Goal: Information Seeking & Learning: Learn about a topic

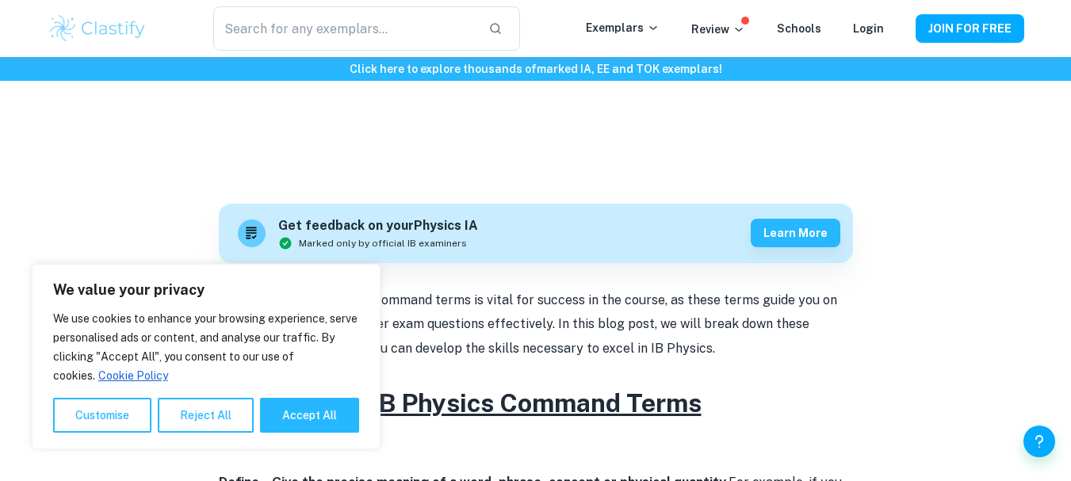
scroll to position [357, 0]
click at [309, 417] on button "Accept All" at bounding box center [309, 415] width 99 height 35
checkbox input "true"
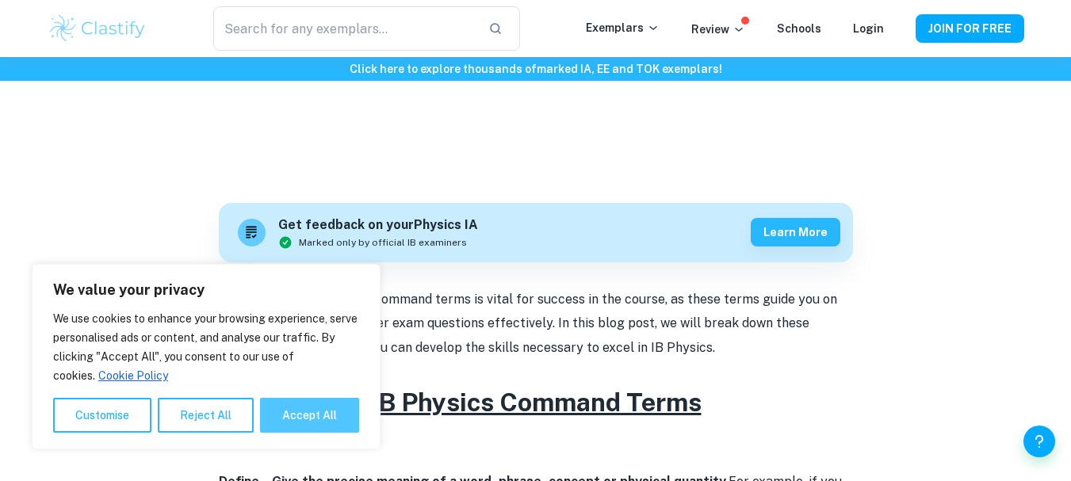
checkbox input "true"
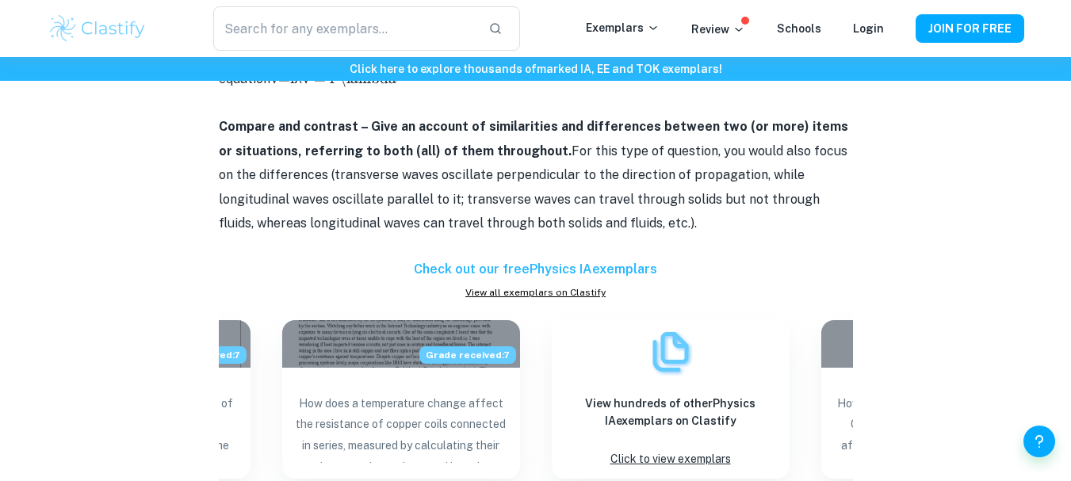
scroll to position [3343, 0]
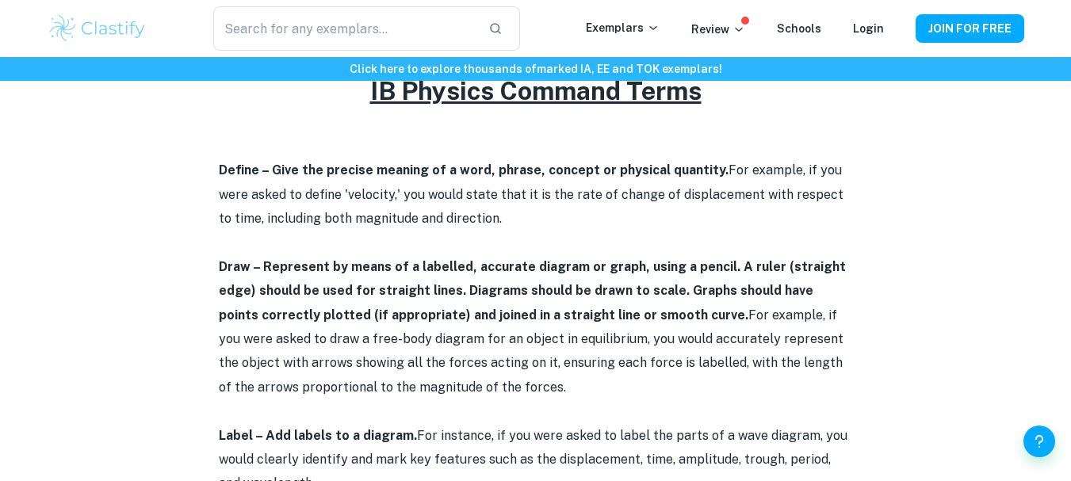
scroll to position [670, 0]
